Goal: Use online tool/utility: Utilize a website feature to perform a specific function

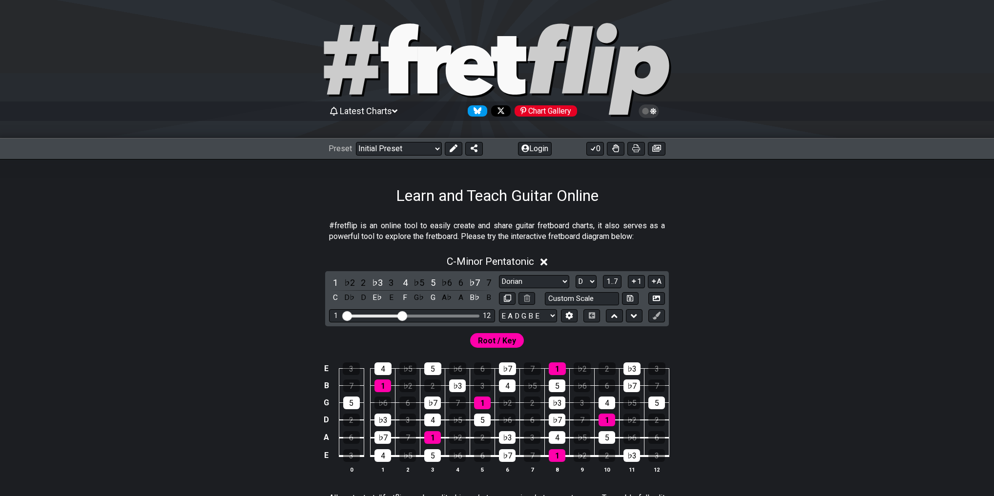
select select "Dorian"
select select "D"
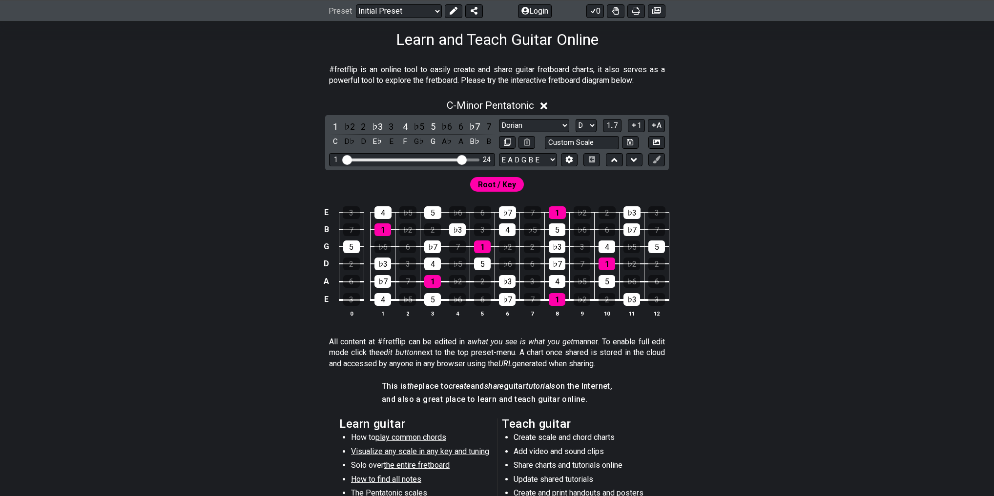
drag, startPoint x: 401, startPoint y: 162, endPoint x: 463, endPoint y: 158, distance: 61.6
click at [463, 159] on input "Visible fret range" at bounding box center [412, 159] width 139 height 0
select select "Minor Pentatonic"
select select "C"
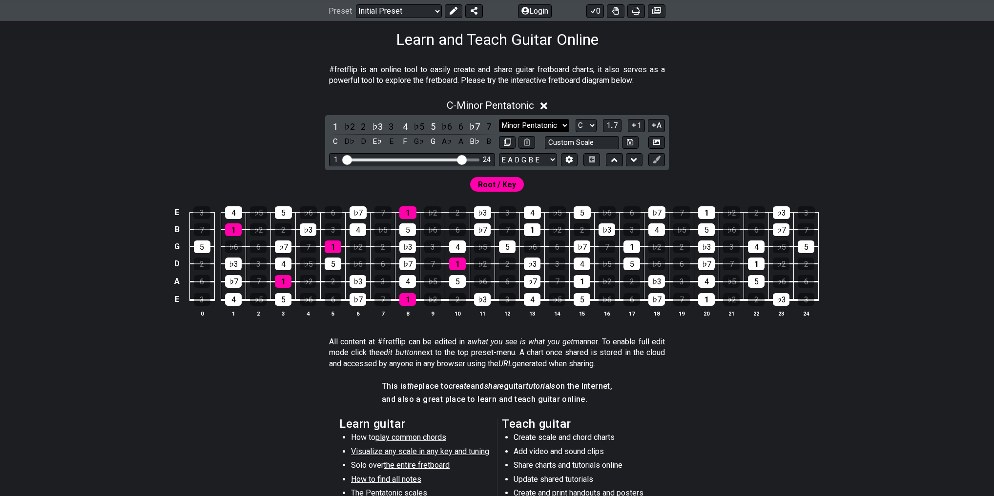
click at [551, 121] on select "Minor Pentatonic Click to edit Minor Pentatonic Major Pentatonic Minor Blues Ma…" at bounding box center [534, 125] width 70 height 13
select select "Dorian"
click at [499, 119] on select "Minor Pentatonic Click to edit Minor Pentatonic Major Pentatonic Minor Blues Ma…" at bounding box center [534, 125] width 70 height 13
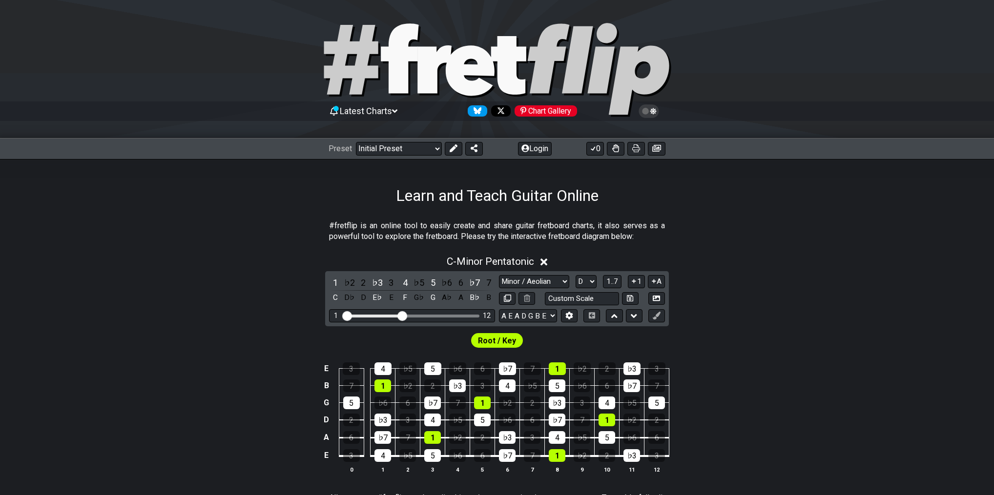
select select "Minor / Aeolian"
select select "D"
select select "A E A D G B E"
